Goal: Transaction & Acquisition: Purchase product/service

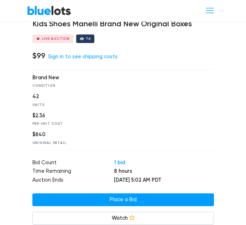
scroll to position [285, 0]
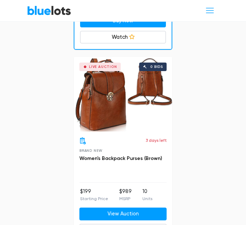
scroll to position [1068, 0]
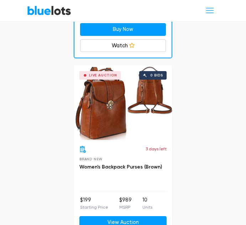
click at [100, 120] on div "Live Auction 0 bids" at bounding box center [123, 103] width 99 height 75
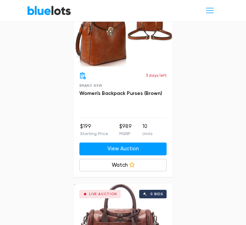
scroll to position [1106, 0]
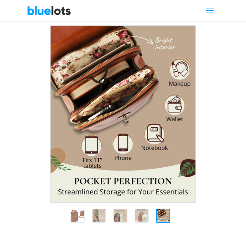
scroll to position [36, 0]
